Goal: Task Accomplishment & Management: Use online tool/utility

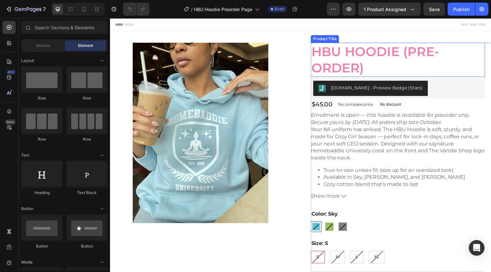
click at [351, 58] on h1 "HBU Hoodie (Pre-Order)" at bounding box center [405, 60] width 179 height 35
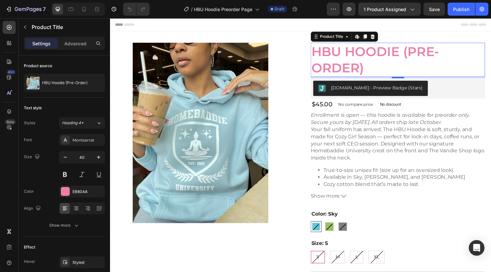
click at [352, 55] on h1 "HBU Hoodie (Pre-Order)" at bounding box center [405, 60] width 179 height 35
click at [341, 50] on h1 "HBU Hoodie (Pre-Order)" at bounding box center [405, 60] width 179 height 35
click at [12, 8] on icon "button" at bounding box center [9, 9] width 7 height 7
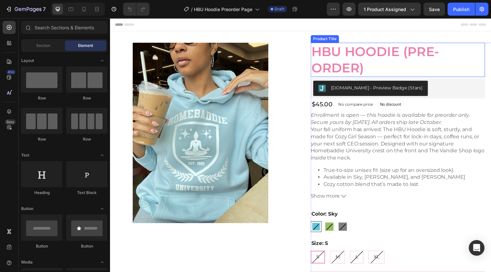
click at [382, 56] on h1 "HBU Hoodie (Pre-Order)" at bounding box center [405, 60] width 179 height 35
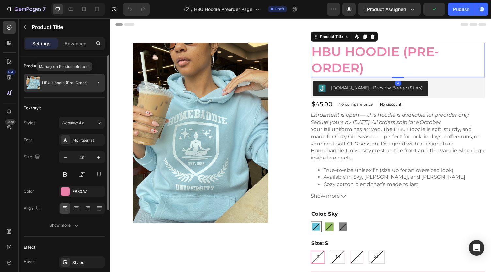
click at [71, 83] on p "HBU Hoodie (Pre-Order)" at bounding box center [64, 83] width 45 height 5
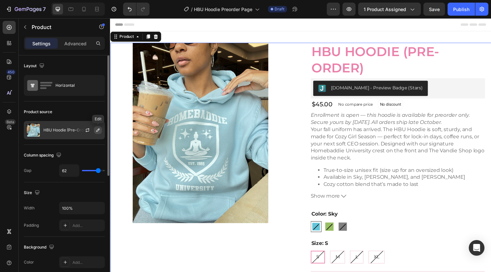
click at [97, 130] on icon "button" at bounding box center [97, 130] width 5 height 5
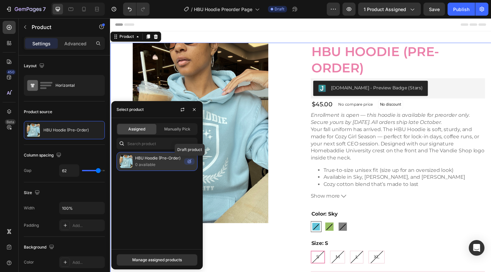
click at [189, 162] on icon at bounding box center [189, 161] width 10 height 7
click at [191, 162] on icon at bounding box center [189, 161] width 10 height 7
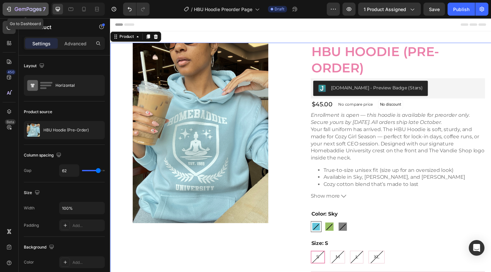
click at [7, 9] on icon "button" at bounding box center [8, 9] width 3 height 2
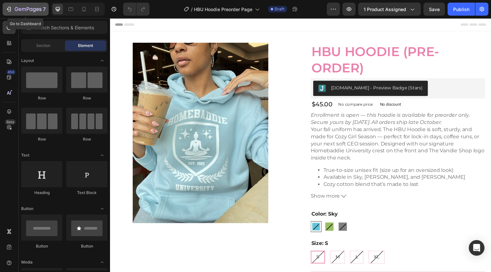
click at [12, 7] on div "7" at bounding box center [26, 9] width 40 height 8
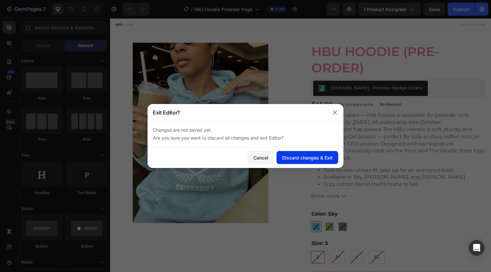
click at [289, 157] on div "Discard changes & Exit" at bounding box center [307, 157] width 51 height 7
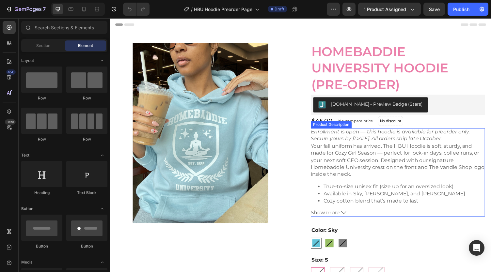
click at [343, 171] on p "Your fall uniform has arrived. The HBU Hoodie is soft, sturdy, and made for Coz…" at bounding box center [405, 165] width 179 height 36
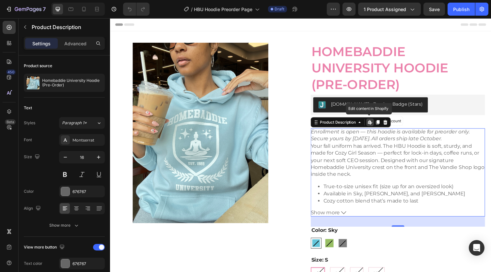
click at [375, 124] on icon at bounding box center [376, 125] width 3 height 4
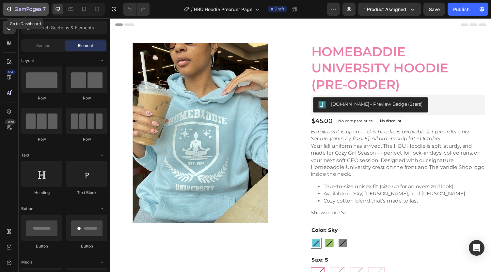
click at [23, 8] on icon "button" at bounding box center [24, 9] width 4 height 3
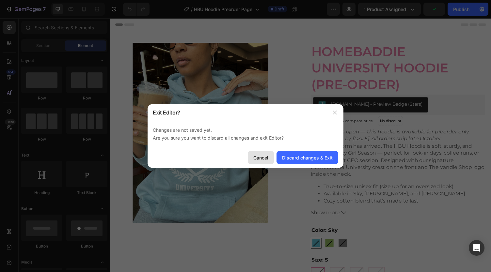
click at [260, 153] on button "Cancel" at bounding box center [261, 157] width 26 height 13
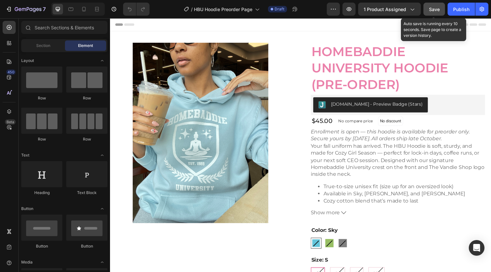
click at [436, 11] on span "Save" at bounding box center [434, 10] width 11 height 6
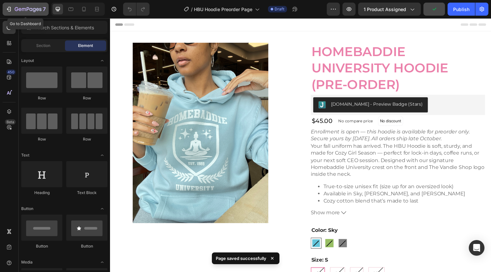
click at [26, 7] on div "7" at bounding box center [30, 9] width 31 height 8
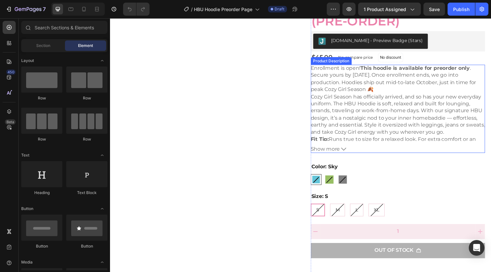
scroll to position [33, 0]
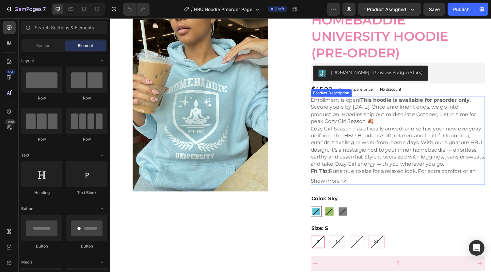
click at [339, 185] on span "Show more" at bounding box center [331, 185] width 30 height 7
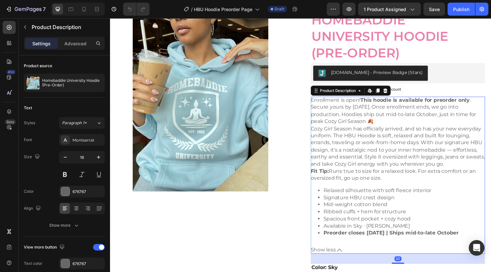
scroll to position [65, 0]
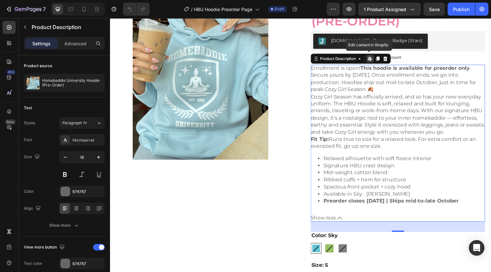
click at [374, 62] on icon at bounding box center [376, 59] width 5 height 5
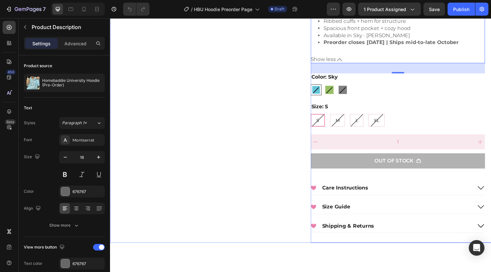
scroll to position [261, 0]
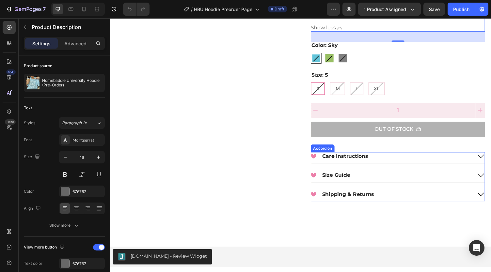
click at [404, 165] on div ".id566346706052973388 .cls-1{fill:#eb80aa;} Care Instructions" at bounding box center [399, 160] width 166 height 9
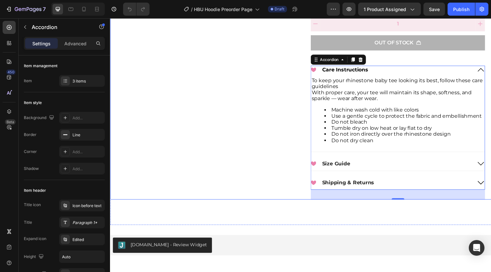
scroll to position [359, 0]
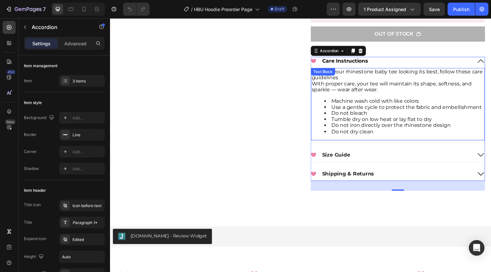
click at [353, 83] on p "To keep your rhinestone baby tee looking its best, follow these care guidelines" at bounding box center [405, 76] width 177 height 12
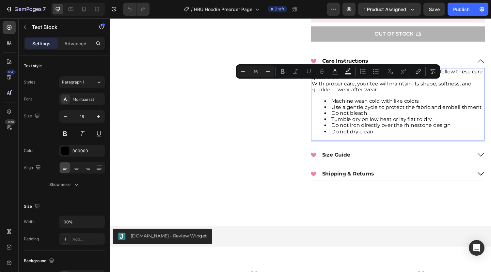
type input "12"
click at [362, 119] on span "Do not bleach" at bounding box center [355, 116] width 37 height 6
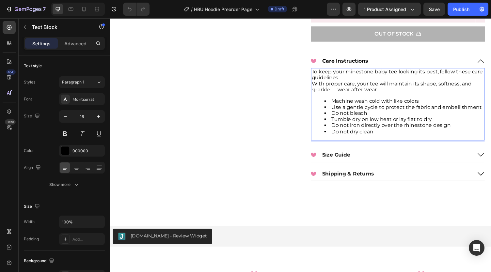
click at [380, 138] on li "Do not dry clean" at bounding box center [412, 135] width 164 height 6
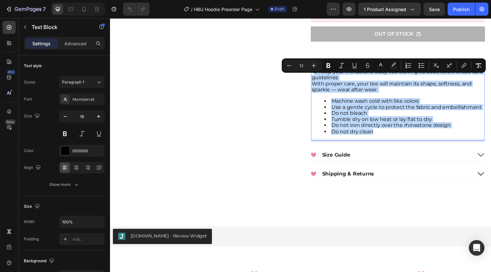
drag, startPoint x: 379, startPoint y: 141, endPoint x: 316, endPoint y: 79, distance: 88.4
click at [316, 79] on div "To keep your rhinestone baby tee looking its best, follow these care guidelines…" at bounding box center [405, 107] width 179 height 74
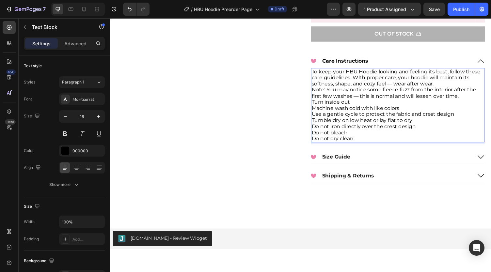
click at [443, 89] on p "To keep your HBU Hoodie looking and feeling its best, follow these care guideli…" at bounding box center [405, 79] width 177 height 19
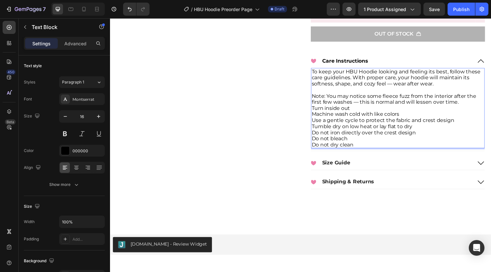
click at [468, 108] on p "Note: You may notice some fleece fuzz from the interior after the first few was…" at bounding box center [405, 101] width 177 height 12
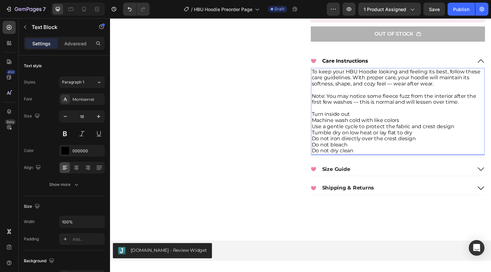
click at [468, 108] on p "Note: You may notice some fleece fuzz from the interior after the first few was…" at bounding box center [405, 101] width 177 height 12
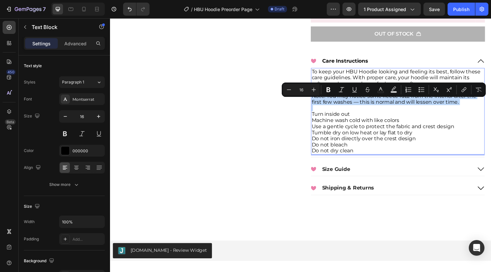
drag, startPoint x: 468, startPoint y: 111, endPoint x: 316, endPoint y: 104, distance: 151.3
click at [317, 104] on p "Note: You may notice some fleece fuzz from the interior after the first few was…" at bounding box center [405, 101] width 177 height 12
click at [330, 90] on icon "Editor contextual toolbar" at bounding box center [328, 89] width 4 height 5
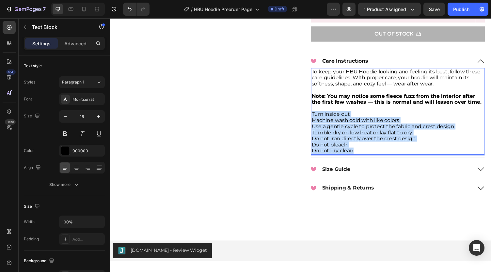
drag, startPoint x: 363, startPoint y: 162, endPoint x: 315, endPoint y: 125, distance: 60.5
click at [316, 125] on div "To keep your HBU Hoodie looking and feeling its best, follow these care guideli…" at bounding box center [405, 114] width 179 height 89
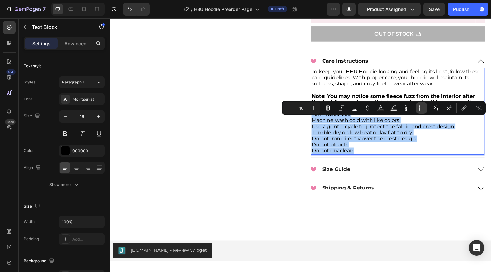
click at [422, 110] on icon "Editor contextual toolbar" at bounding box center [421, 108] width 7 height 7
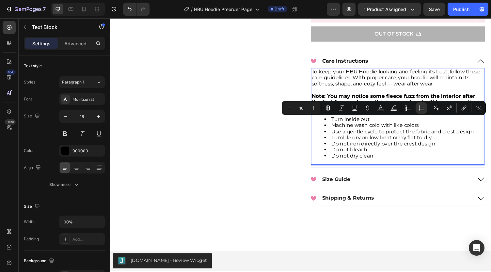
click at [355, 144] on li "Tumble dry on low heat or lay flat to dry" at bounding box center [412, 141] width 164 height 6
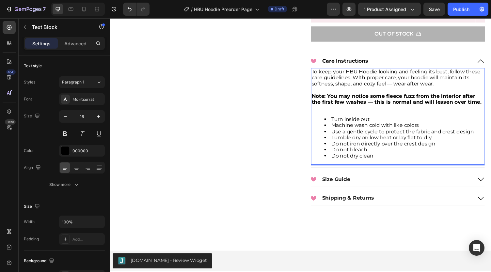
click at [442, 151] on li "Do not iron directly over the crest design" at bounding box center [412, 147] width 164 height 6
click at [425, 151] on li "Do not iron directly over the crest design" at bounding box center [412, 147] width 164 height 6
click at [334, 157] on li "Do not bleach" at bounding box center [412, 154] width 164 height 6
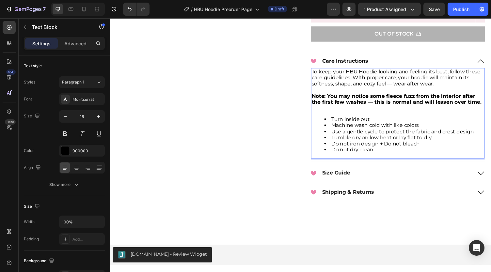
click at [335, 157] on li "Do not dry clean" at bounding box center [412, 154] width 164 height 6
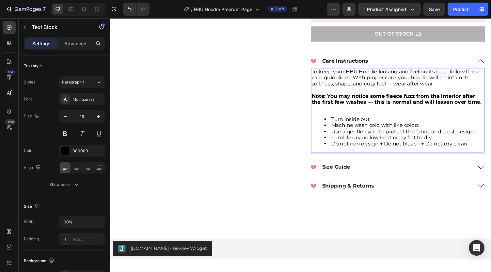
click at [348, 108] on strong "Note: You may notice some fleece fuzz from the interior after the first few was…" at bounding box center [404, 101] width 175 height 12
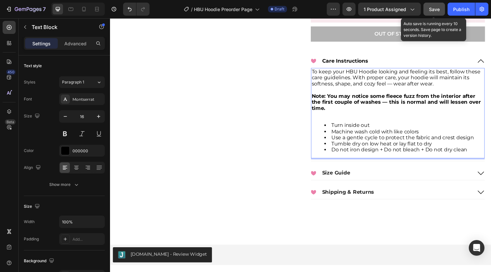
click at [439, 8] on span "Save" at bounding box center [434, 10] width 11 height 6
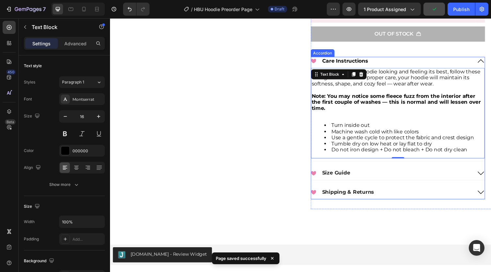
click at [488, 182] on icon at bounding box center [491, 178] width 8 height 8
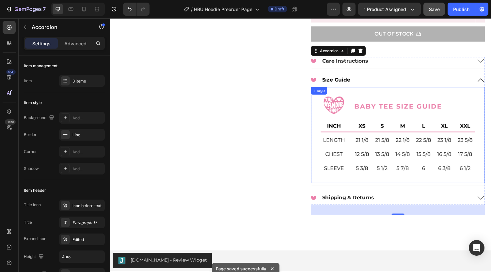
click at [410, 151] on img at bounding box center [405, 138] width 179 height 99
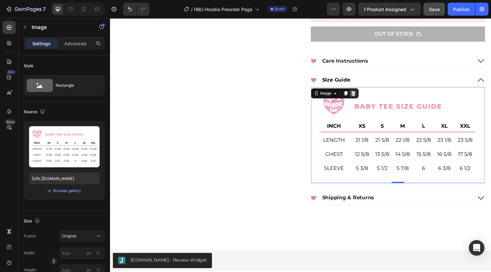
click at [358, 98] on icon at bounding box center [360, 95] width 4 height 5
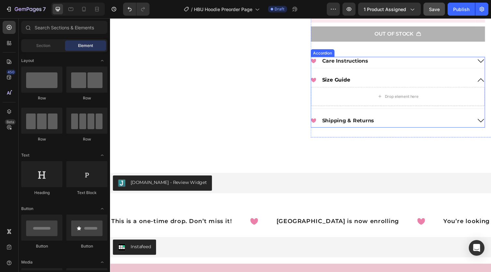
click at [385, 87] on div ".id566346706052973388 .cls-1{fill:#eb80aa;} Size Guide" at bounding box center [399, 82] width 166 height 9
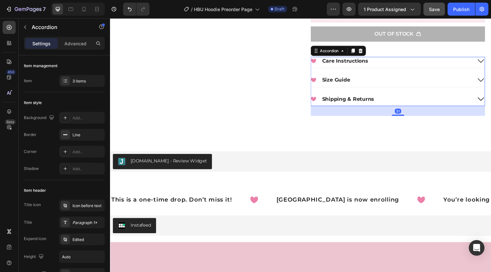
click at [378, 87] on div ".id566346706052973388 .cls-1{fill:#eb80aa;} Size Guide" at bounding box center [399, 82] width 166 height 9
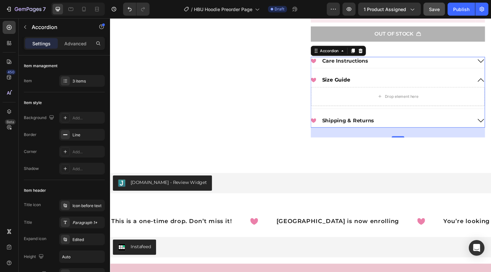
click at [487, 128] on icon at bounding box center [491, 124] width 8 height 8
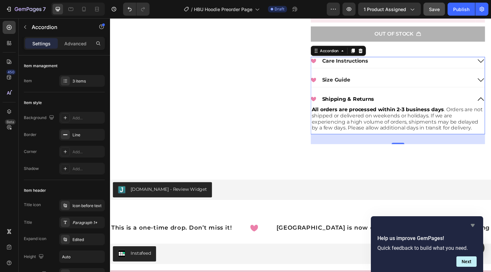
click at [473, 223] on icon "Hide survey" at bounding box center [473, 226] width 8 height 8
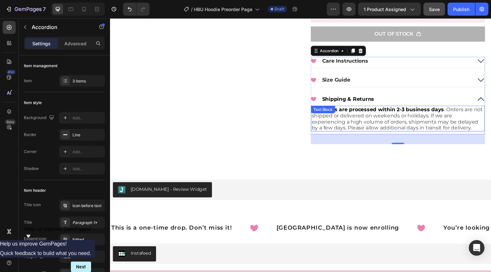
click at [423, 127] on span ". Orders are not shipped or delivered on weekends or holidays. If we are experi…" at bounding box center [405, 121] width 176 height 25
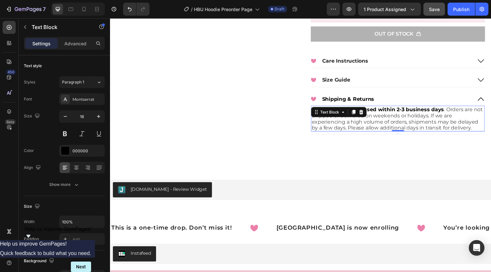
click at [422, 128] on span ". Orders are not shipped or delivered on weekends or holidays. If we are experi…" at bounding box center [405, 121] width 176 height 25
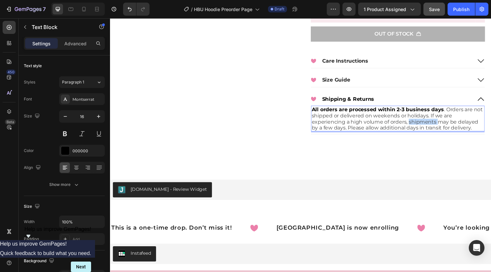
click at [422, 128] on span ". Orders are not shipped or delivered on weekends or holidays. If we are experi…" at bounding box center [405, 121] width 176 height 25
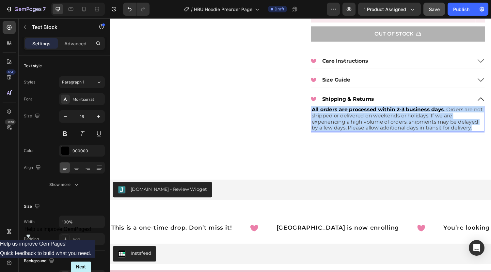
click at [422, 128] on span ". Orders are not shipped or delivered on weekends or holidays. If we are experi…" at bounding box center [405, 121] width 176 height 25
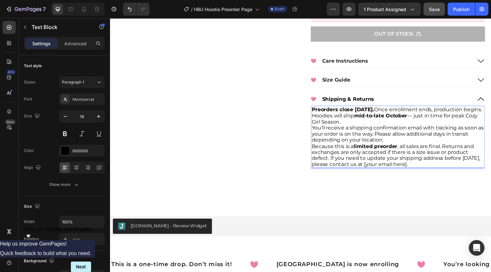
click at [317, 115] on strong "Preorders close Oct. 10." at bounding box center [349, 112] width 64 height 6
click at [378, 128] on p "Preorders close Oct. 10. Once enrollment ends, production begins. Hoodies will …" at bounding box center [405, 118] width 177 height 19
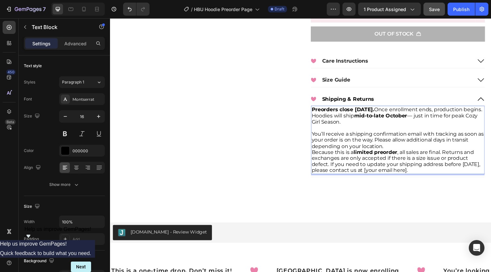
click at [398, 153] on p "You’ll receive a shipping confirmation email with tracking as soon as your orde…" at bounding box center [405, 143] width 177 height 19
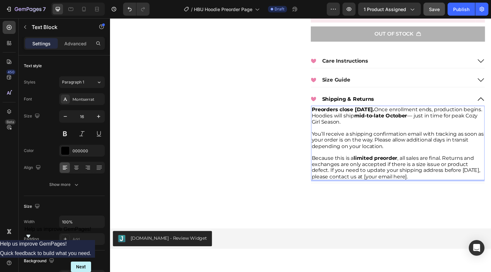
click at [406, 169] on p "Because this is a limited preorder , all sales are final. Returns and exchanges…" at bounding box center [405, 171] width 177 height 25
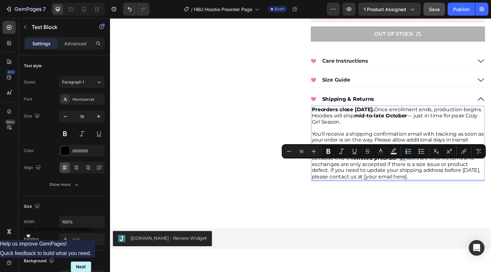
click at [407, 169] on p "Because this is a limited preorder , all sales are final. Returns and exchanges…" at bounding box center [405, 171] width 177 height 25
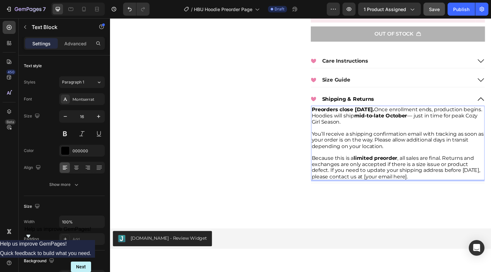
click at [407, 169] on p "Because this is a limited preorder , all sales are final. Returns and exchanges…" at bounding box center [405, 171] width 177 height 25
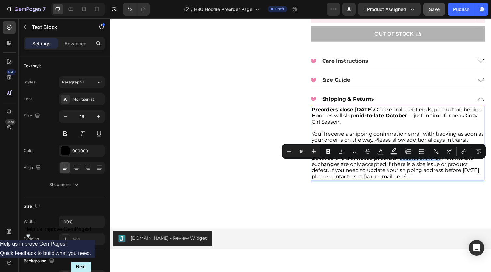
drag, startPoint x: 407, startPoint y: 169, endPoint x: 444, endPoint y: 170, distance: 37.2
click at [444, 170] on p "Because this is a limited preorder , all sales are final. Returns and exchanges…" at bounding box center [405, 171] width 177 height 25
click at [328, 151] on icon "Editor contextual toolbar" at bounding box center [328, 151] width 4 height 5
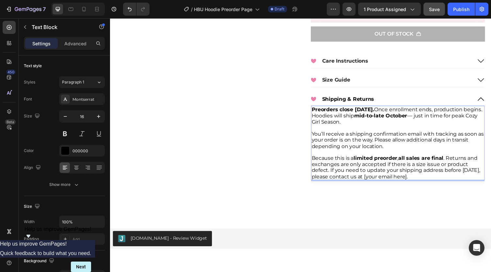
click at [410, 166] on strong "all sales are final" at bounding box center [429, 162] width 46 height 6
click at [407, 166] on strong "all sales are final" at bounding box center [429, 162] width 46 height 6
click at [408, 166] on strong "all sales are final" at bounding box center [429, 162] width 46 height 6
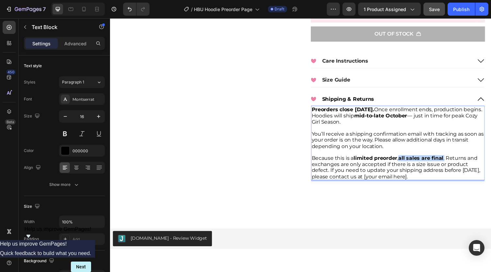
drag, startPoint x: 452, startPoint y: 168, endPoint x: 407, endPoint y: 169, distance: 44.7
click at [407, 169] on p "Because this is a limited preorder , all sales are final . Returns and exchange…" at bounding box center [405, 171] width 177 height 25
click at [419, 166] on strong "all sales are final" at bounding box center [429, 162] width 46 height 6
click at [428, 166] on strong "all sales are final" at bounding box center [429, 162] width 46 height 6
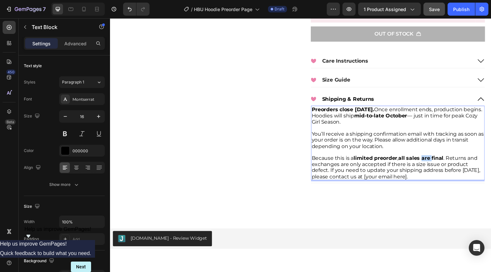
click at [428, 166] on strong "all sales are final" at bounding box center [429, 162] width 46 height 6
click at [397, 174] on p "Because this is a limited preorder , all sales are final . Returns and exchange…" at bounding box center [405, 171] width 177 height 25
click at [428, 184] on p "Because this is a limited preorder , all sales are final . Returns and exchange…" at bounding box center [405, 171] width 177 height 25
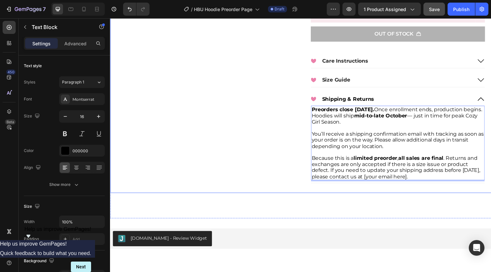
drag, startPoint x: 401, startPoint y: 179, endPoint x: 313, endPoint y: 120, distance: 105.4
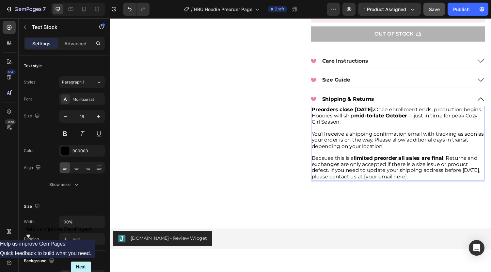
click at [348, 134] on p "Rich Text Editor. Editing area: main" at bounding box center [405, 131] width 177 height 6
click at [375, 128] on p "Preorders close Oct. 10. Once enrollment ends, production begins. Hoodies will …" at bounding box center [405, 118] width 177 height 19
drag, startPoint x: 401, startPoint y: 133, endPoint x: 369, endPoint y: 144, distance: 34.7
click at [369, 144] on p "You’ll receive a shipping confirmation email with tracking as soon as your orde…" at bounding box center [405, 143] width 177 height 19
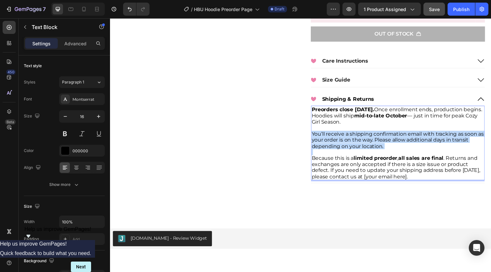
click at [369, 144] on p "You’ll receive a shipping confirmation email with tracking as soon as your orde…" at bounding box center [405, 143] width 177 height 19
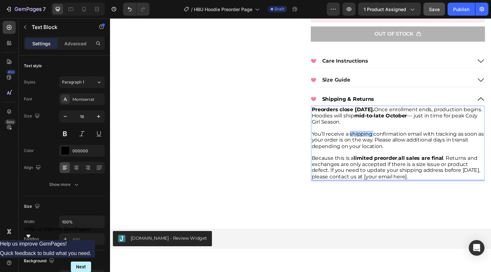
click at [369, 144] on p "You’ll receive a shipping confirmation email with tracking as soon as your orde…" at bounding box center [405, 143] width 177 height 19
drag, startPoint x: 406, startPoint y: 169, endPoint x: 451, endPoint y: 169, distance: 44.4
click at [451, 166] on strong "all sales are final" at bounding box center [429, 162] width 46 height 6
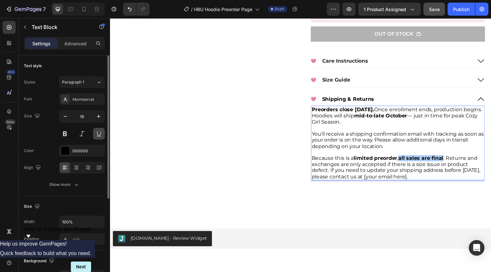
click at [99, 133] on button at bounding box center [99, 134] width 12 height 12
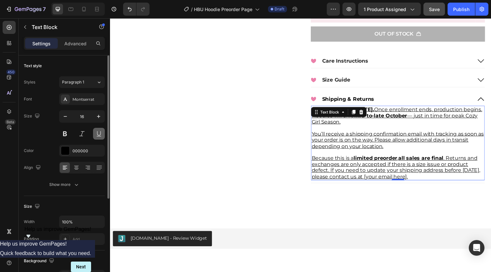
click at [99, 133] on button at bounding box center [99, 134] width 12 height 12
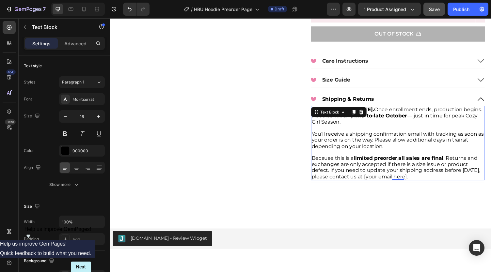
click at [377, 166] on strong "limited preorder" at bounding box center [382, 162] width 45 height 6
click at [317, 167] on p "Because this is a limited preorder , all sales are final . Returns and exchange…" at bounding box center [405, 171] width 177 height 25
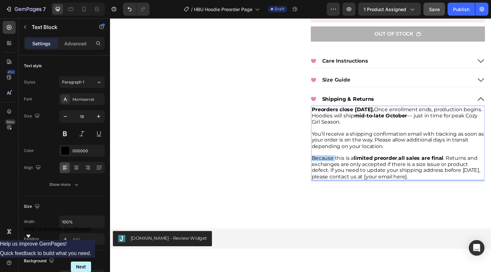
click at [317, 167] on p "Because this is a limited preorder , all sales are final . Returns and exchange…" at bounding box center [405, 171] width 177 height 25
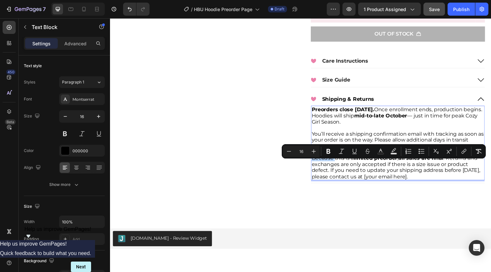
click at [317, 167] on p "Because this is a limited preorder , all sales are final . Returns and exchange…" at bounding box center [405, 171] width 177 height 25
click at [361, 166] on strong "limited preorder" at bounding box center [382, 162] width 45 height 6
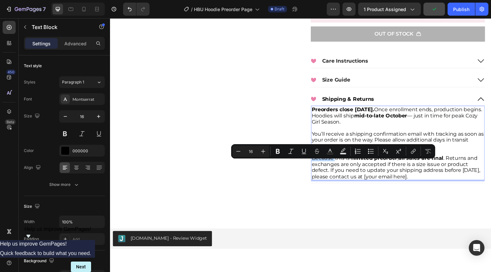
drag, startPoint x: 359, startPoint y: 168, endPoint x: 315, endPoint y: 167, distance: 44.1
click at [317, 167] on p "Because this is a limited preorder , all sales are final . Returns and exchange…" at bounding box center [405, 171] width 177 height 25
click at [279, 151] on icon "Editor contextual toolbar" at bounding box center [278, 151] width 7 height 7
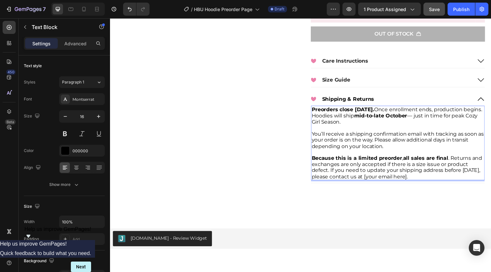
click at [458, 168] on p "Because this is a limited preorder , all sales are final . Returns and exchange…" at bounding box center [405, 171] width 177 height 25
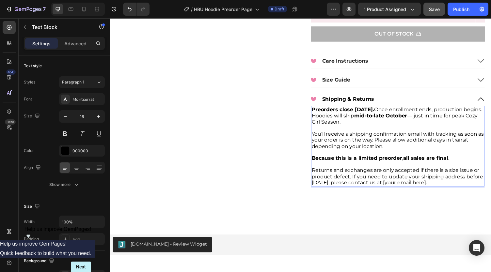
click at [424, 119] on p "Preorders close Oct. 10. Once enrollment ends, production begins. Hoodies will …" at bounding box center [405, 118] width 177 height 19
click at [130, 9] on icon "Undo/Redo" at bounding box center [129, 9] width 7 height 7
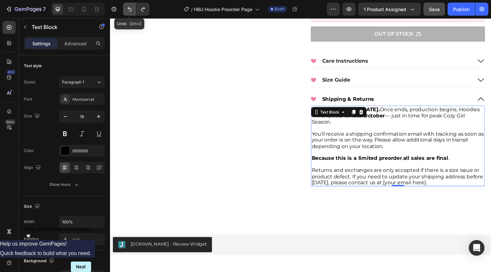
click at [130, 9] on icon "Undo/Redo" at bounding box center [129, 9] width 7 height 7
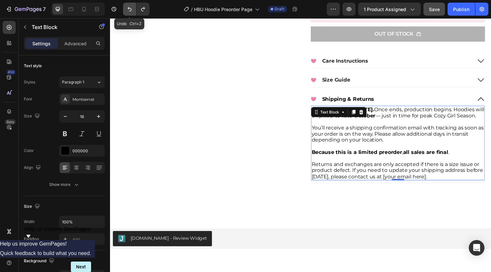
click at [130, 9] on icon "Undo/Redo" at bounding box center [129, 9] width 7 height 7
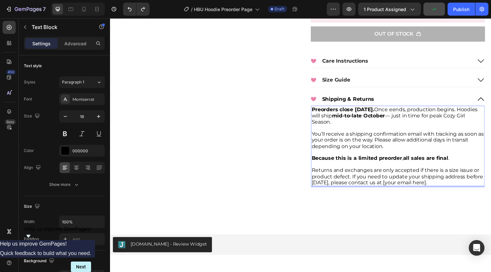
click at [405, 119] on p "Preorders close Oct. 10. Once eends, production begins. Hoodies will ship mid-t…" at bounding box center [405, 118] width 177 height 19
click at [398, 119] on p "Preorders close Oct. 10. Once eends, production begins. Hoodies will ship mid-t…" at bounding box center [405, 118] width 177 height 19
click at [455, 191] on p "Returns and exchanges are only accepted if there is a size issue or product def…" at bounding box center [405, 181] width 177 height 19
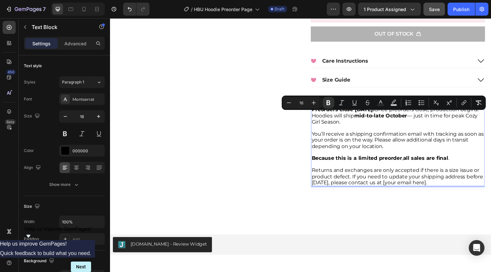
drag, startPoint x: 455, startPoint y: 192, endPoint x: 314, endPoint y: 119, distance: 158.4
click at [316, 119] on div "Preorders close Oct. 10. Once preorders close, production begins. Hoodies will …" at bounding box center [405, 149] width 179 height 83
click at [420, 103] on icon "Editor contextual toolbar" at bounding box center [421, 103] width 7 height 7
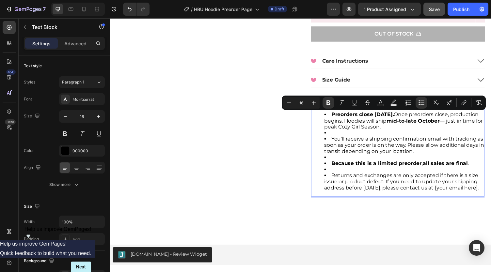
click at [363, 133] on li "Preorders close Oct. 10. Once preorders close, production begins. Hoodies will …" at bounding box center [412, 123] width 164 height 19
click at [360, 139] on li "Rich Text Editor. Editing area: main" at bounding box center [412, 136] width 164 height 6
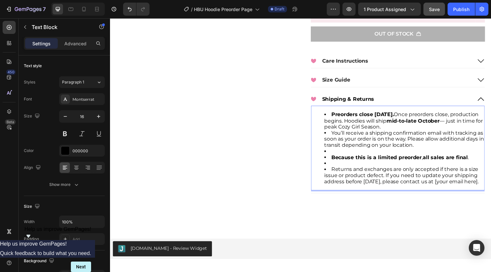
click at [361, 158] on li "Rich Text Editor. Editing area: main" at bounding box center [412, 155] width 164 height 6
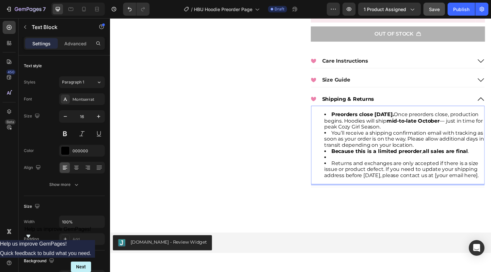
click at [362, 165] on li "Rich Text Editor. Editing area: main" at bounding box center [412, 161] width 164 height 6
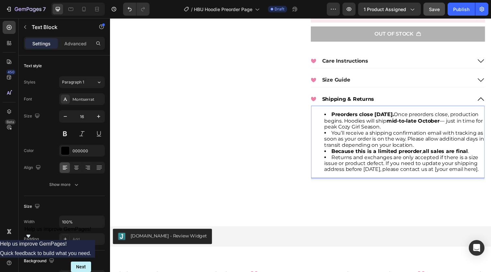
click at [410, 133] on li "Preorders close Oct. 10. Once preorders close, production begins. Hoodies will …" at bounding box center [412, 123] width 164 height 19
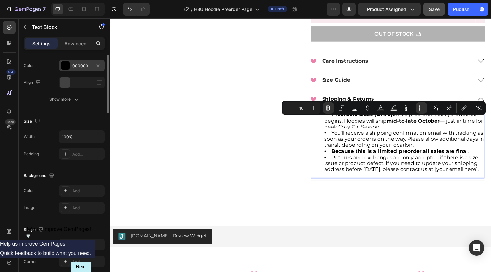
scroll to position [0, 0]
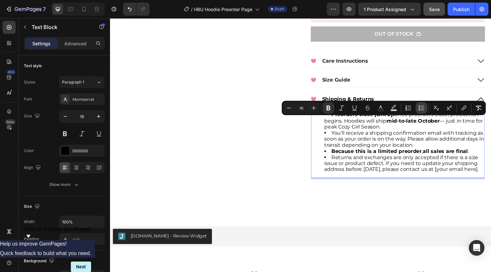
click at [422, 106] on icon "Editor contextual toolbar" at bounding box center [421, 108] width 7 height 7
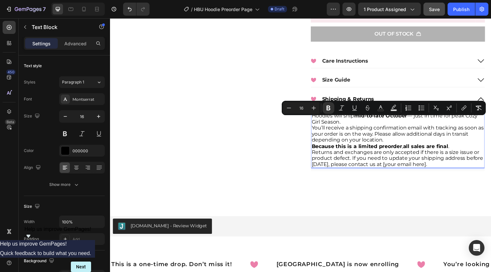
click at [380, 146] on p "You’ll receive a shipping confirmation email with tracking as soon as your orde…" at bounding box center [405, 137] width 177 height 19
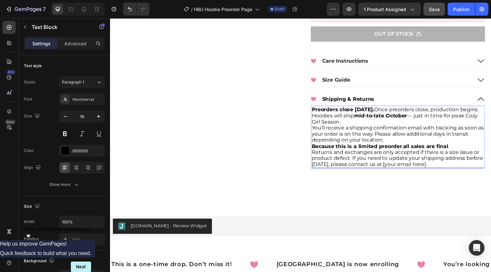
click at [362, 128] on p "Preorders close Oct. 10. Once preorders close, production begins. Hoodies will …" at bounding box center [405, 118] width 177 height 19
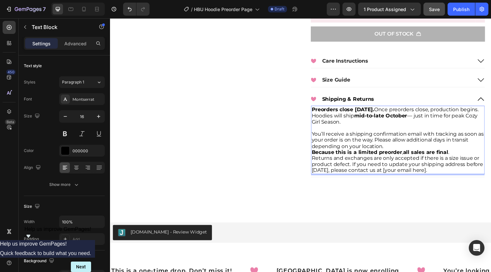
click at [394, 153] on p "You’ll receive a shipping confirmation email with tracking as soon as your orde…" at bounding box center [405, 143] width 177 height 19
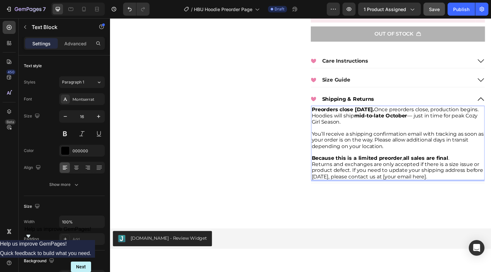
click at [459, 166] on p "Because this is a limited preorder , all sales are final ." at bounding box center [405, 162] width 177 height 6
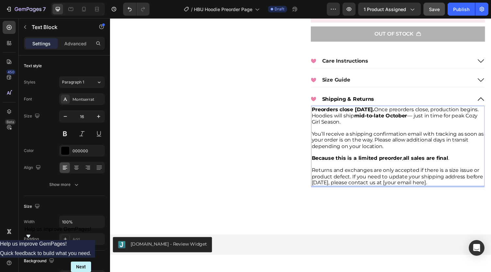
click at [454, 191] on p "Returns and exchanges are only accepted if there is a size issue or product def…" at bounding box center [405, 181] width 177 height 19
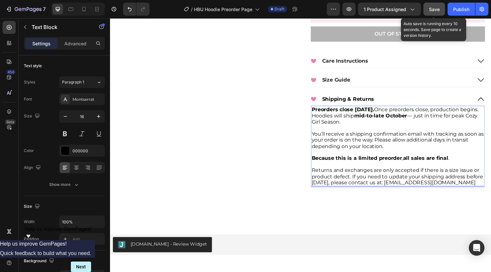
click at [436, 13] on button "Save" at bounding box center [434, 9] width 22 height 13
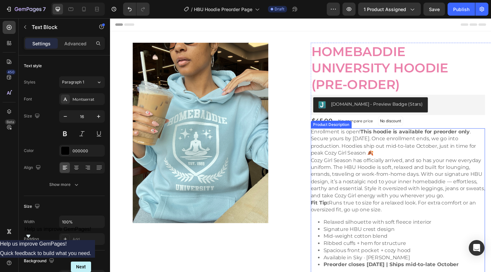
click at [387, 151] on p "Enrollment is open! This hoodie is available for preorder only . Secure yours b…" at bounding box center [401, 146] width 170 height 28
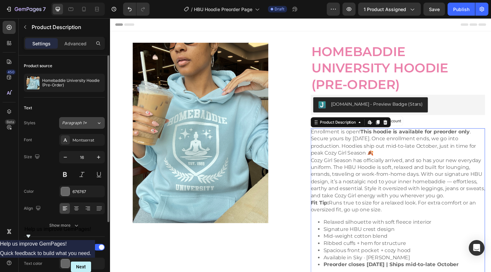
click at [97, 123] on icon at bounding box center [99, 123] width 6 height 7
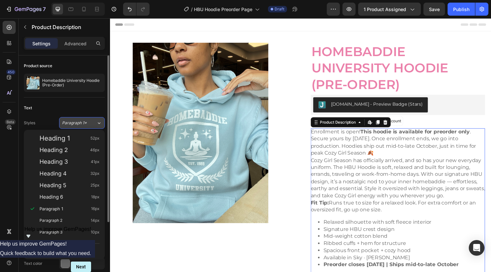
click at [97, 123] on icon at bounding box center [99, 123] width 6 height 7
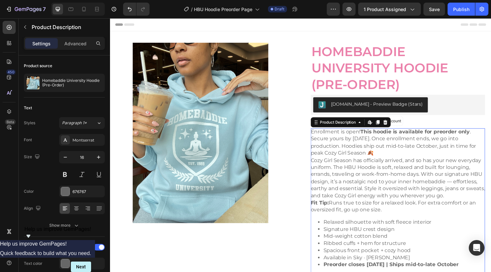
click at [359, 171] on p "Cozy Girl Season has officially arrived, and so has your new everyday uniform. …" at bounding box center [405, 182] width 179 height 43
click at [375, 125] on icon at bounding box center [376, 125] width 3 height 4
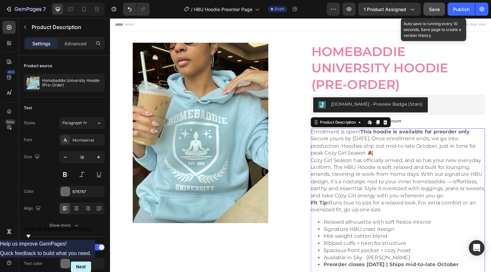
click at [435, 13] on button "Save" at bounding box center [434, 9] width 22 height 13
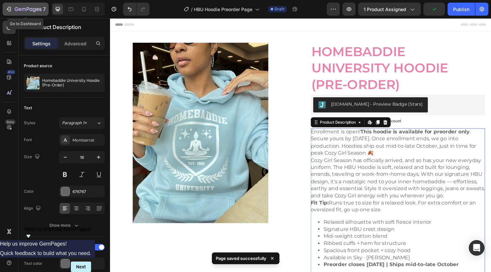
click at [20, 11] on icon "button" at bounding box center [28, 10] width 27 height 6
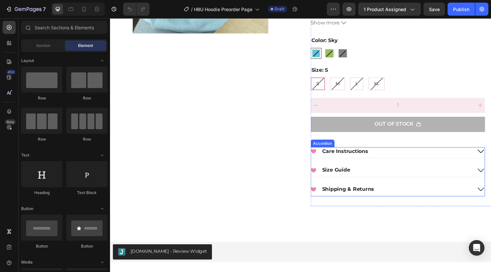
scroll to position [196, 0]
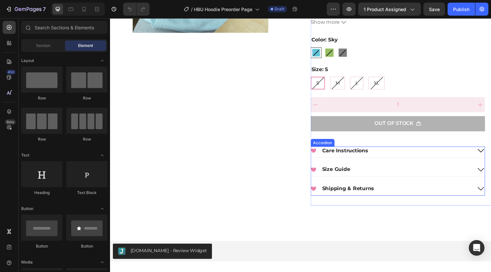
click at [488, 193] on icon at bounding box center [491, 194] width 8 height 8
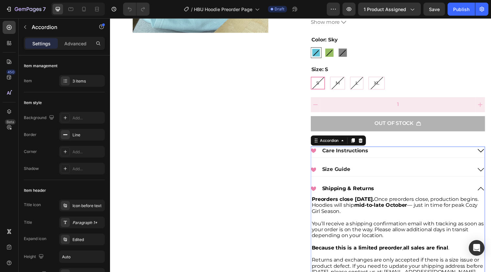
click at [487, 156] on icon at bounding box center [491, 155] width 8 height 8
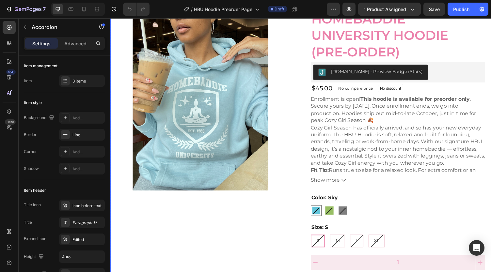
scroll to position [33, 0]
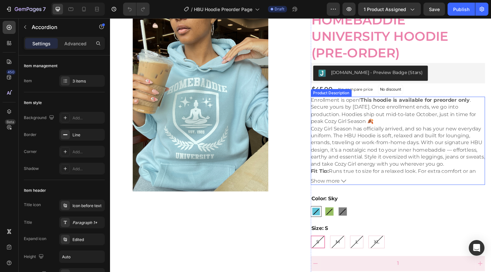
click at [380, 139] on p "Cozy Girl Season has officially arrived, and so has your new everyday uniform. …" at bounding box center [405, 150] width 179 height 43
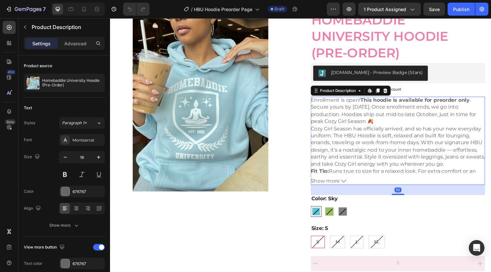
click at [324, 186] on span "Show more" at bounding box center [331, 185] width 30 height 7
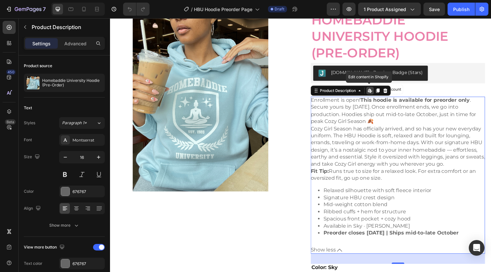
click at [374, 93] on icon at bounding box center [376, 92] width 5 height 5
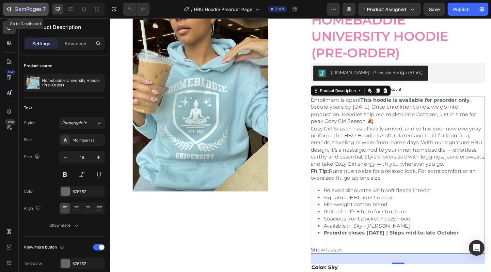
click at [29, 9] on icon "button" at bounding box center [28, 10] width 27 height 6
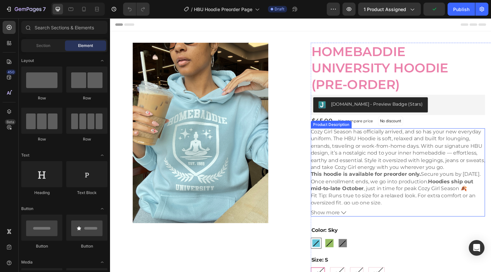
scroll to position [65, 0]
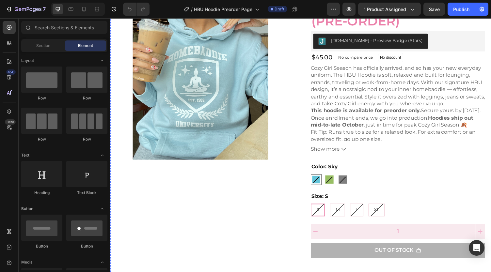
click at [348, 157] on div "Homebaddie University Hoodie (Pre-Order) Product Title Judge.me - Preview Badge…" at bounding box center [405, 160] width 179 height 364
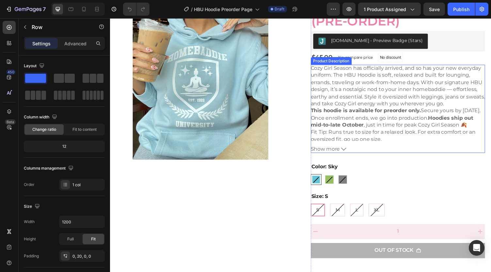
click at [347, 155] on icon at bounding box center [349, 153] width 5 height 5
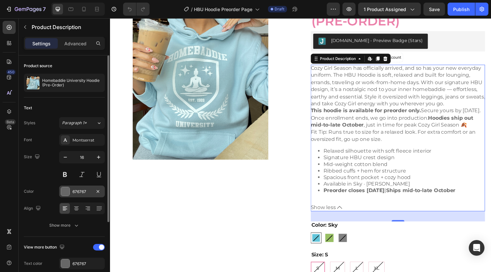
click at [67, 192] on div at bounding box center [65, 191] width 8 height 8
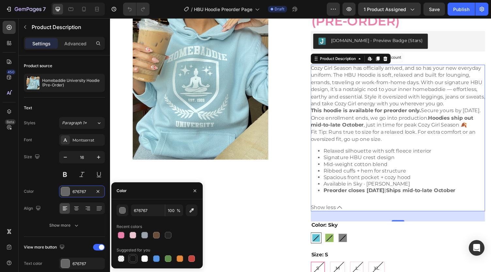
click at [135, 261] on div at bounding box center [133, 259] width 7 height 7
type input "151515"
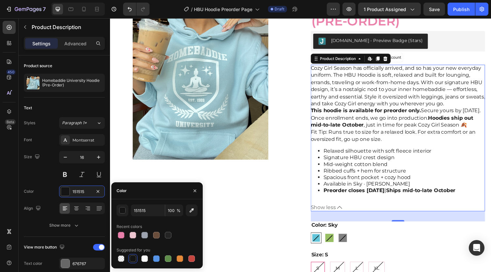
click at [366, 139] on div "Cozy Girl Season has officially arrived, and so has your new everyday uniform. …" at bounding box center [405, 132] width 179 height 133
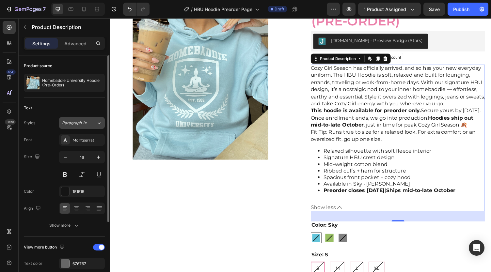
click at [94, 122] on div "Paragraph 1*" at bounding box center [79, 123] width 34 height 6
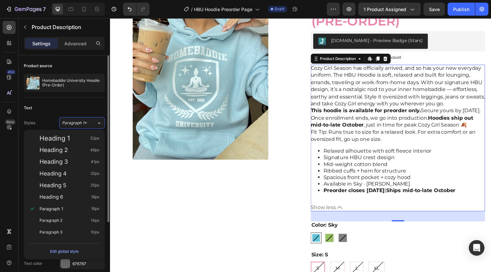
click at [74, 109] on div "Text" at bounding box center [64, 108] width 81 height 10
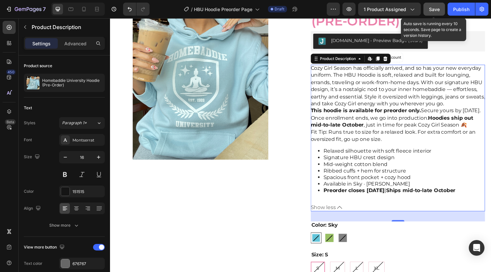
click at [438, 8] on span "Save" at bounding box center [434, 10] width 11 height 6
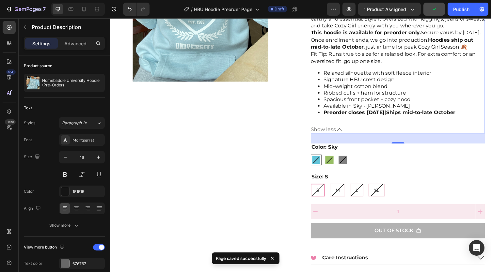
scroll to position [229, 0]
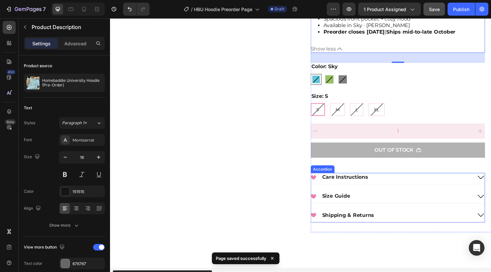
click at [360, 225] on p "Shipping & Returns" at bounding box center [355, 221] width 54 height 7
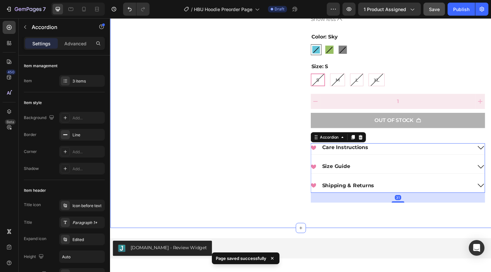
scroll to position [326, 0]
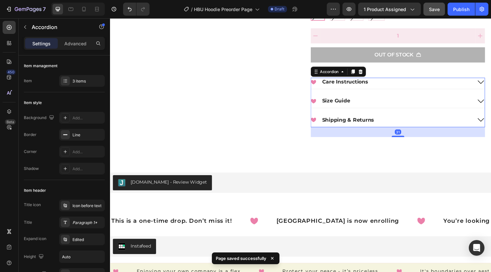
click at [487, 127] on icon at bounding box center [491, 123] width 8 height 8
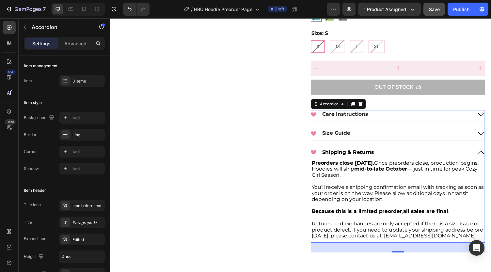
scroll to position [294, 0]
click at [489, 121] on icon at bounding box center [491, 117] width 8 height 8
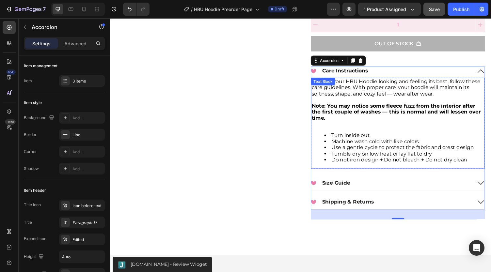
scroll to position [359, 0]
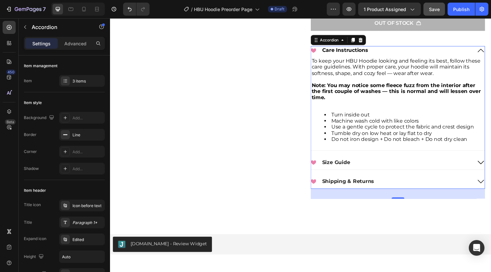
click at [487, 190] on icon at bounding box center [491, 186] width 8 height 8
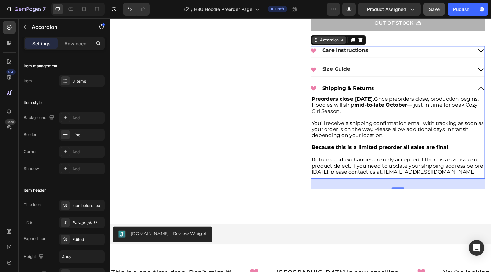
click at [337, 44] on div "Accordion" at bounding box center [335, 41] width 22 height 6
click at [373, 75] on div ".id566346706052973388 .cls-1{fill:#eb80aa;} Size Guide" at bounding box center [399, 71] width 166 height 9
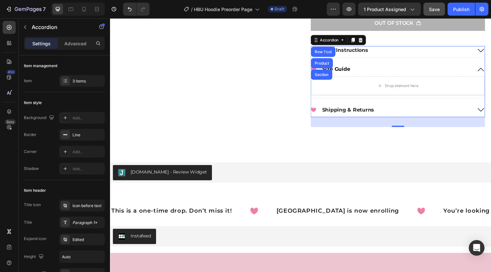
click at [351, 74] on p "Size Guide" at bounding box center [342, 71] width 29 height 7
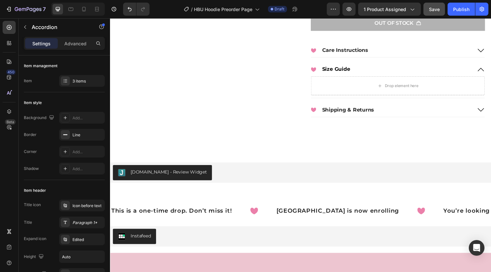
click at [373, 75] on div ".id566346706052973388 .cls-1{fill:#eb80aa;} Size Guide" at bounding box center [399, 71] width 166 height 9
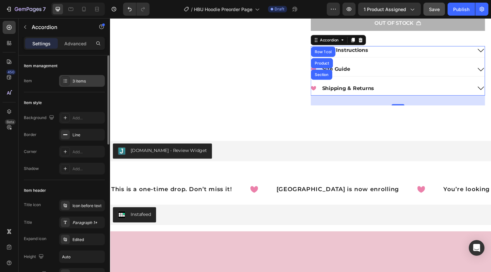
click at [92, 80] on div "3 items" at bounding box center [87, 81] width 31 height 6
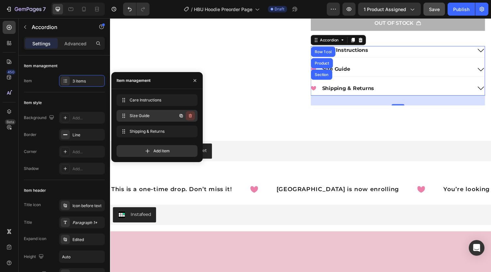
click at [189, 117] on icon "button" at bounding box center [190, 116] width 3 height 4
click at [188, 117] on div "Delete" at bounding box center [186, 116] width 12 height 6
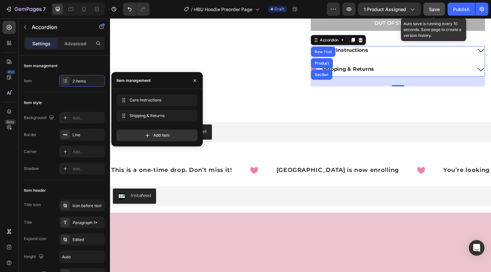
click at [435, 8] on span "Save" at bounding box center [434, 10] width 11 height 6
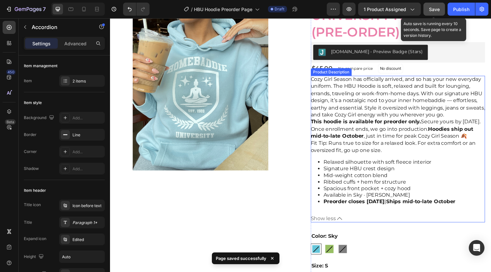
scroll to position [33, 0]
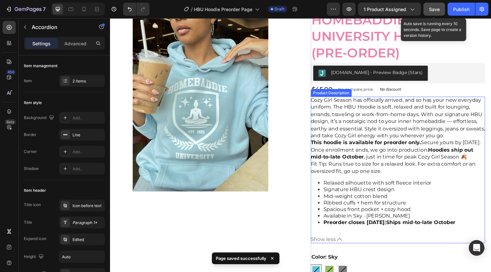
click at [360, 157] on div "Cozy Girl Season has officially arrived, and so has your new everyday uniform. …" at bounding box center [405, 165] width 179 height 133
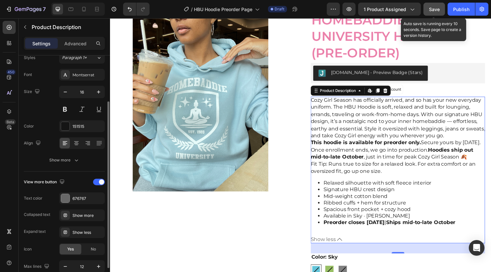
scroll to position [97, 0]
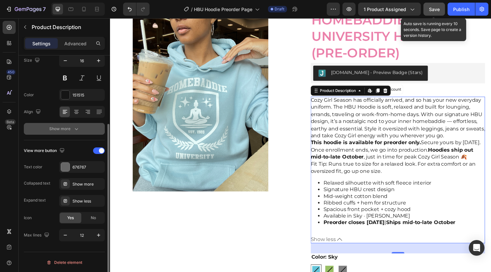
click at [54, 128] on div "Show more" at bounding box center [64, 129] width 30 height 7
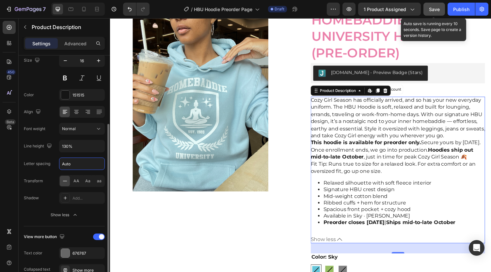
click at [67, 163] on input "Auto" at bounding box center [81, 164] width 45 height 12
click at [81, 163] on input "Auto" at bounding box center [81, 164] width 45 height 12
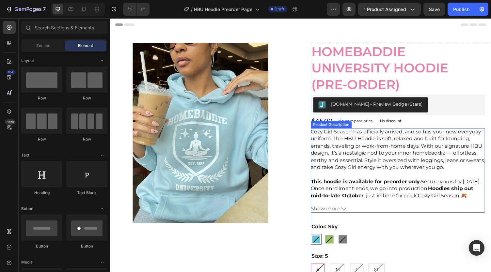
scroll to position [33, 0]
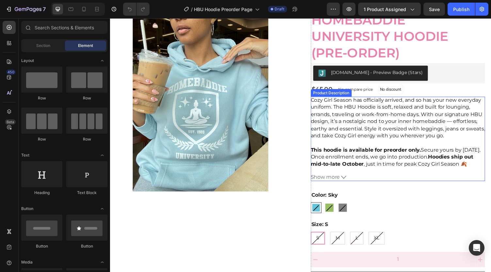
click at [327, 182] on span "Show more" at bounding box center [331, 182] width 30 height 6
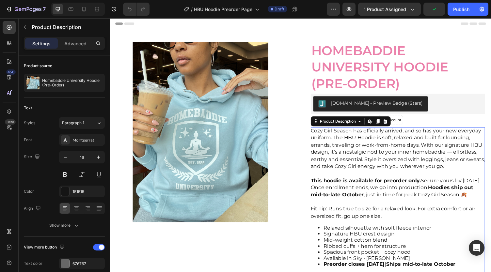
scroll to position [0, 0]
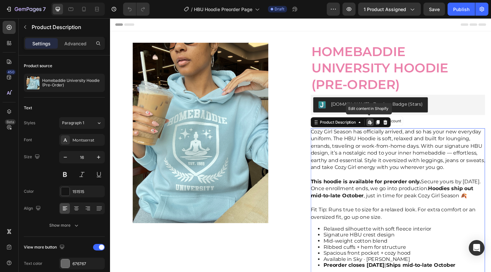
click at [377, 126] on icon at bounding box center [378, 127] width 2 height 2
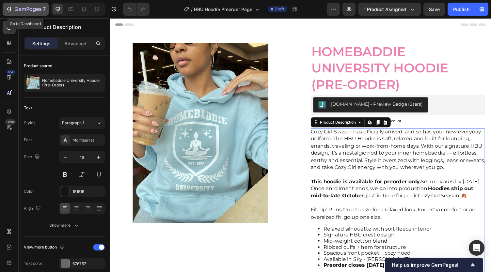
click at [24, 11] on icon "button" at bounding box center [28, 10] width 27 height 6
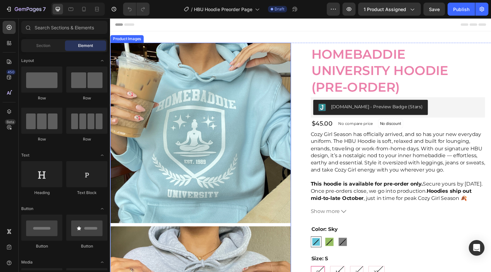
click at [188, 87] on div at bounding box center [203, 136] width 186 height 186
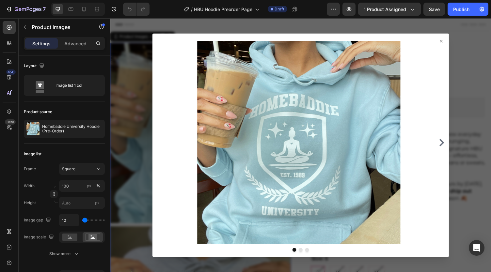
click at [448, 42] on icon at bounding box center [450, 41] width 5 height 5
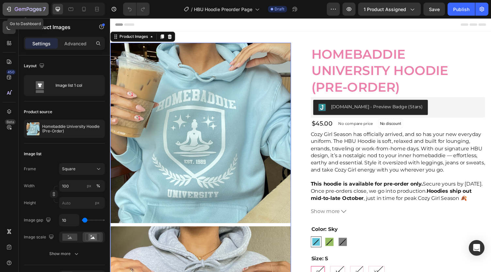
click at [37, 9] on icon "button" at bounding box center [28, 10] width 27 height 6
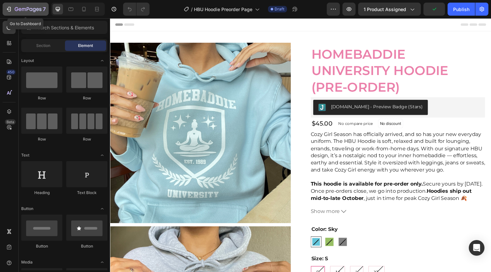
click at [17, 11] on icon "button" at bounding box center [17, 9] width 4 height 4
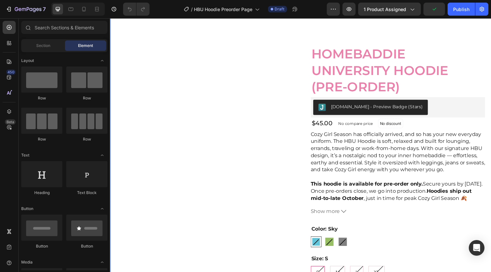
scroll to position [196, 0]
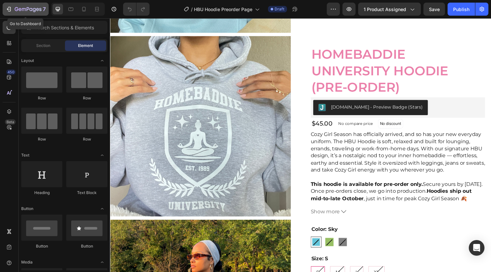
click at [14, 8] on div "7" at bounding box center [26, 9] width 40 height 8
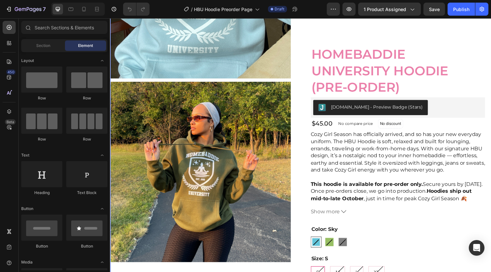
scroll to position [163, 0]
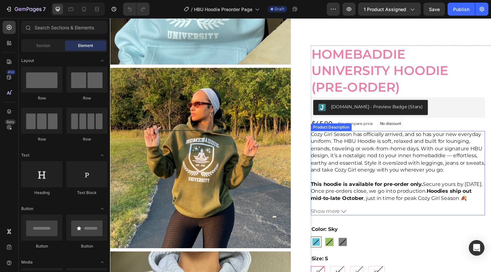
click at [336, 214] on span "Show more" at bounding box center [331, 217] width 30 height 6
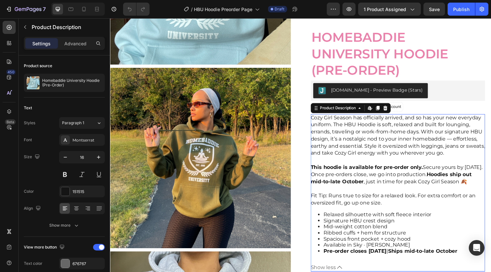
scroll to position [229, 0]
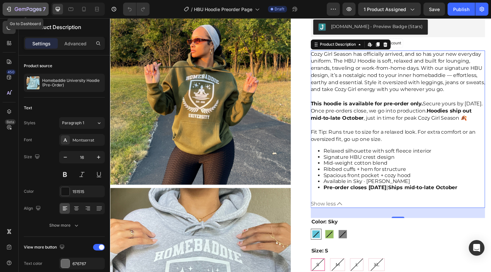
click at [14, 6] on div "7" at bounding box center [26, 9] width 40 height 8
